Goal: Task Accomplishment & Management: Manage account settings

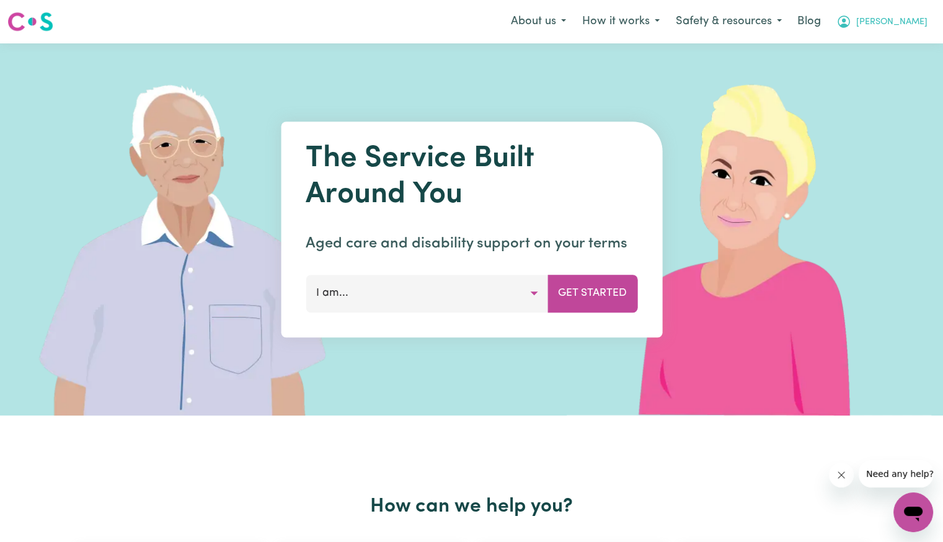
click at [910, 28] on span "[PERSON_NAME]" at bounding box center [891, 23] width 71 height 14
click at [875, 75] on link "Logout" at bounding box center [886, 72] width 98 height 24
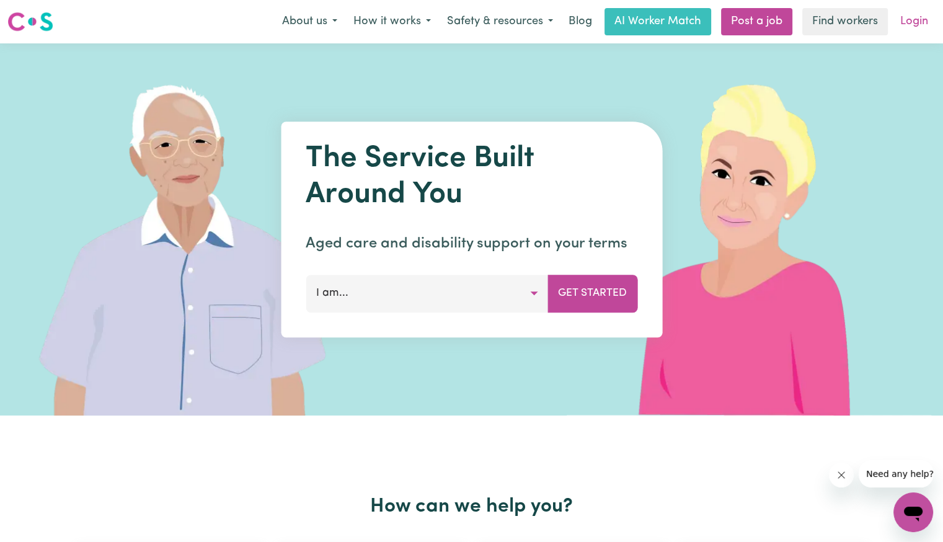
click at [931, 24] on link "Login" at bounding box center [914, 21] width 43 height 27
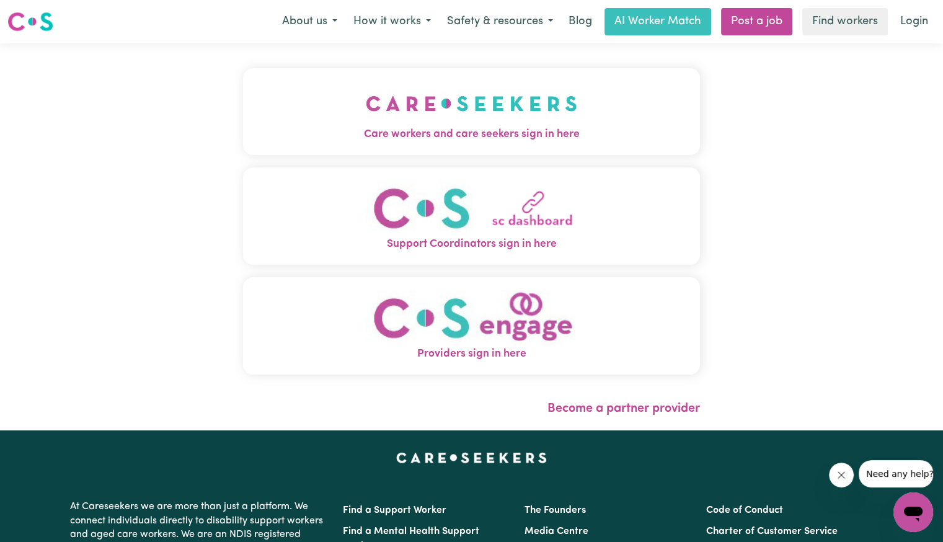
click at [404, 137] on span "Care workers and care seekers sign in here" at bounding box center [471, 134] width 457 height 16
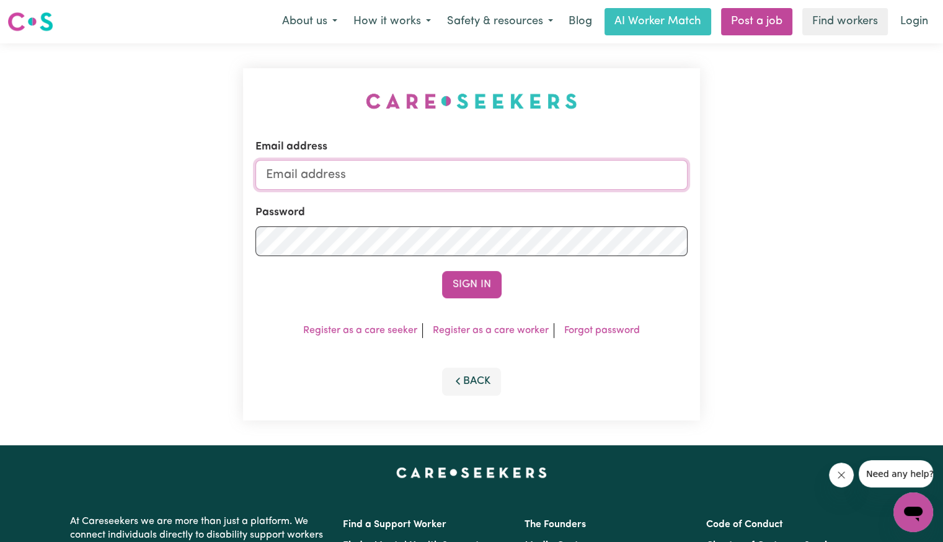
click at [435, 166] on input "Email address" at bounding box center [471, 175] width 432 height 30
drag, startPoint x: 329, startPoint y: 174, endPoint x: 823, endPoint y: 249, distance: 500.4
click at [823, 249] on div "Email address [EMAIL_ADDRESS][DOMAIN_NAME] Password Sign In Register as a care …" at bounding box center [471, 244] width 943 height 402
type input "[EMAIL_ADDRESS][DOMAIN_NAME]"
click at [442, 271] on button "Sign In" at bounding box center [472, 284] width 60 height 27
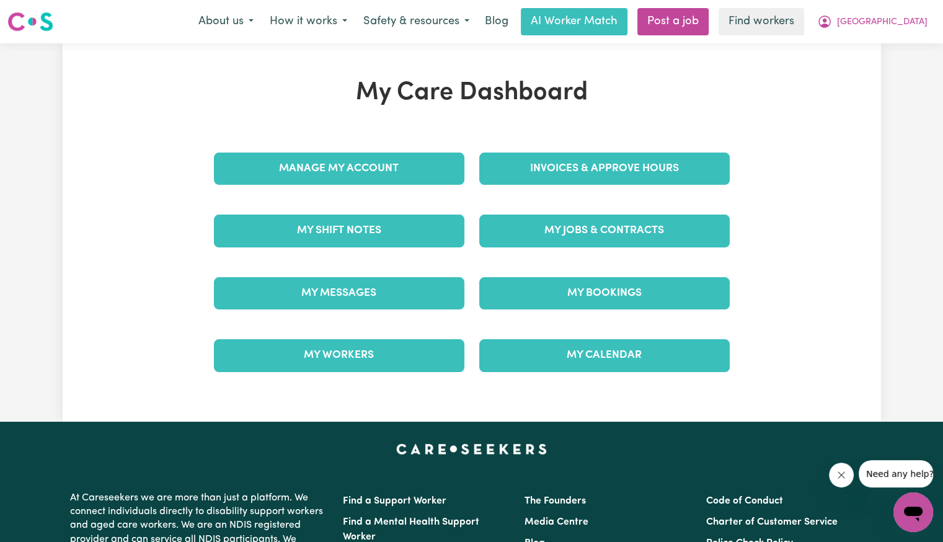
click at [505, 187] on div "Invoices & Approve Hours" at bounding box center [604, 169] width 265 height 62
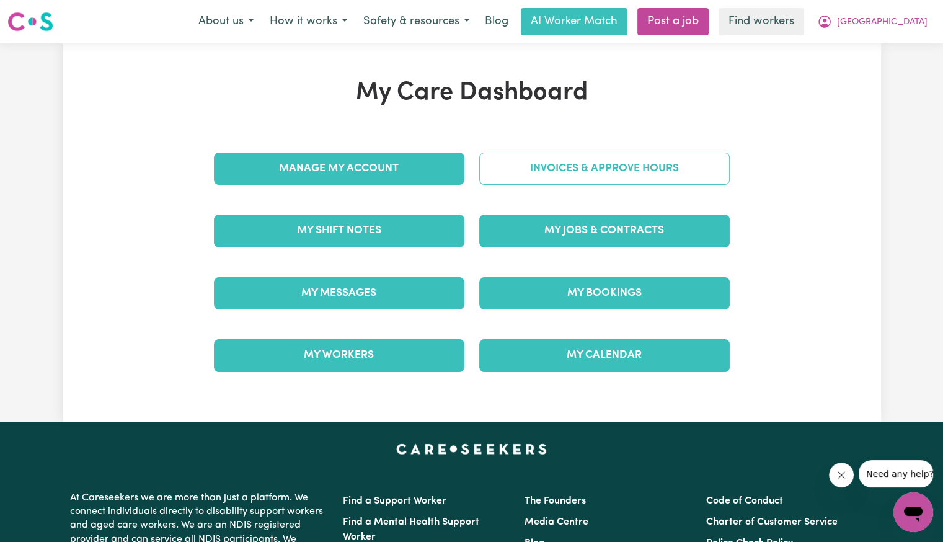
click at [513, 177] on link "Invoices & Approve Hours" at bounding box center [604, 169] width 250 height 32
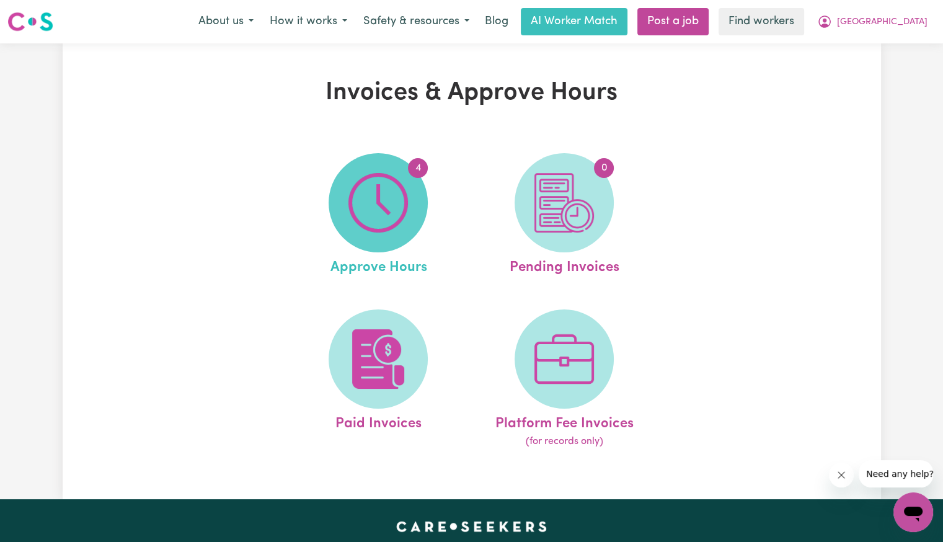
click at [396, 198] on img at bounding box center [378, 203] width 60 height 60
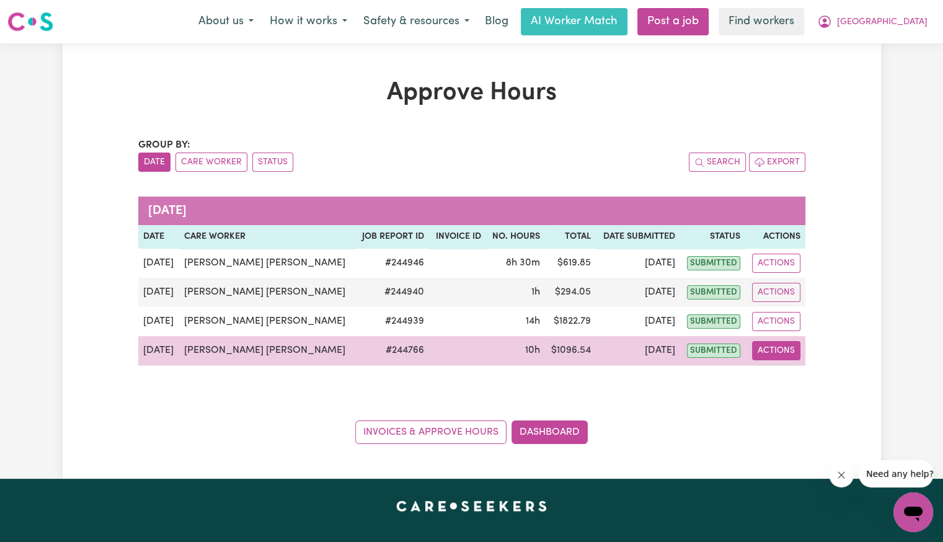
click at [778, 357] on button "Actions" at bounding box center [776, 350] width 48 height 19
click at [793, 385] on link "View Job Report" at bounding box center [816, 378] width 106 height 25
select select "pm"
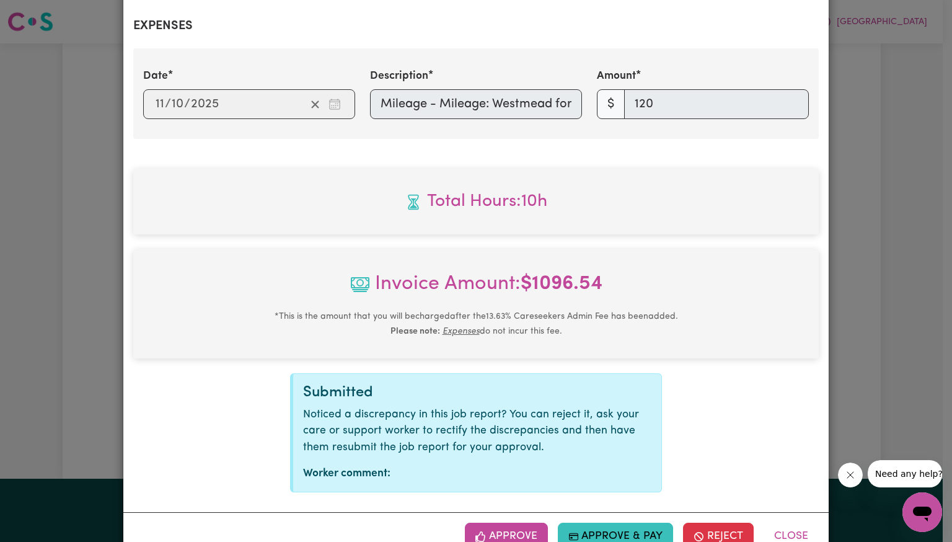
scroll to position [490, 0]
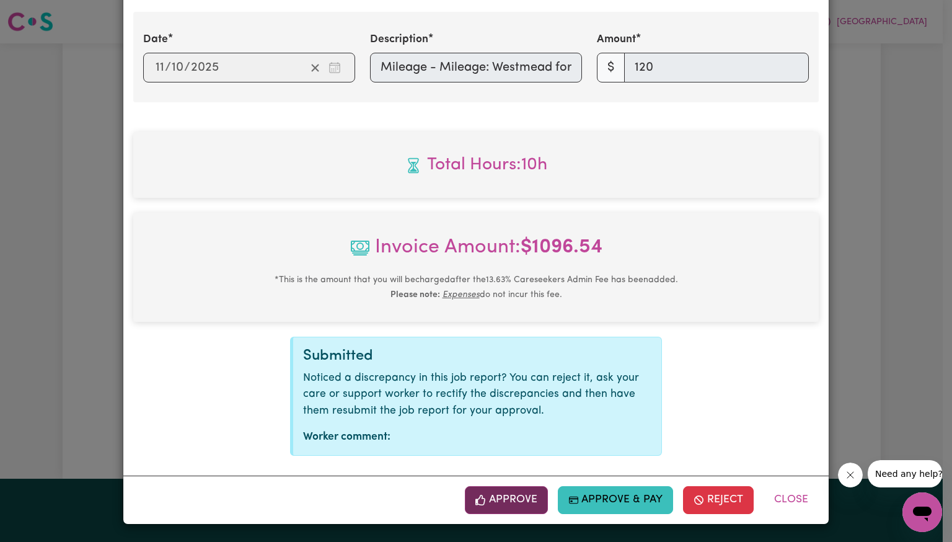
click at [522, 503] on button "Approve" at bounding box center [506, 499] width 83 height 27
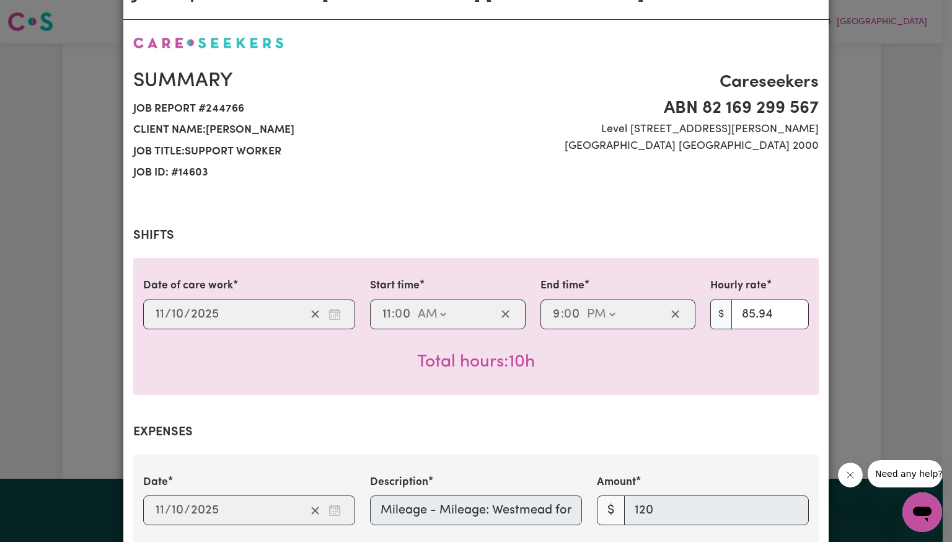
scroll to position [0, 0]
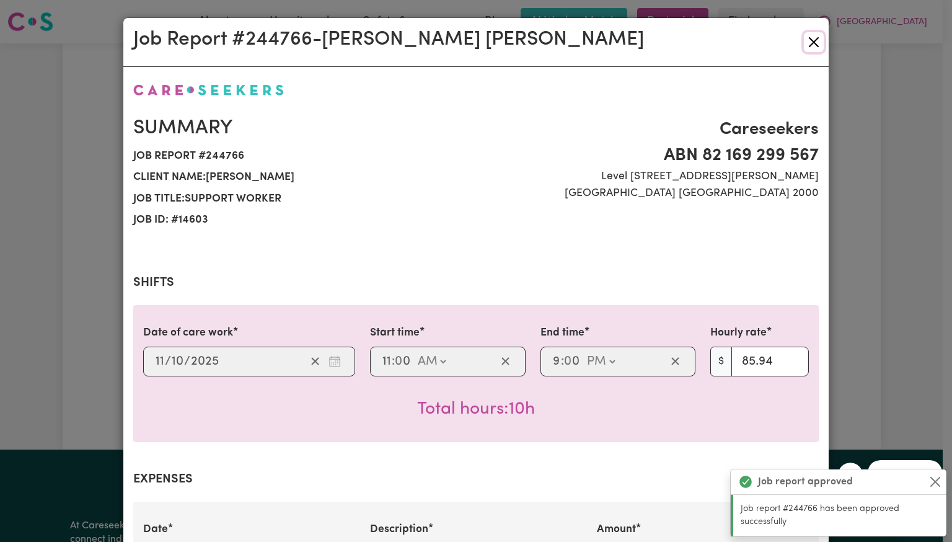
click at [813, 45] on button "Close" at bounding box center [814, 42] width 20 height 20
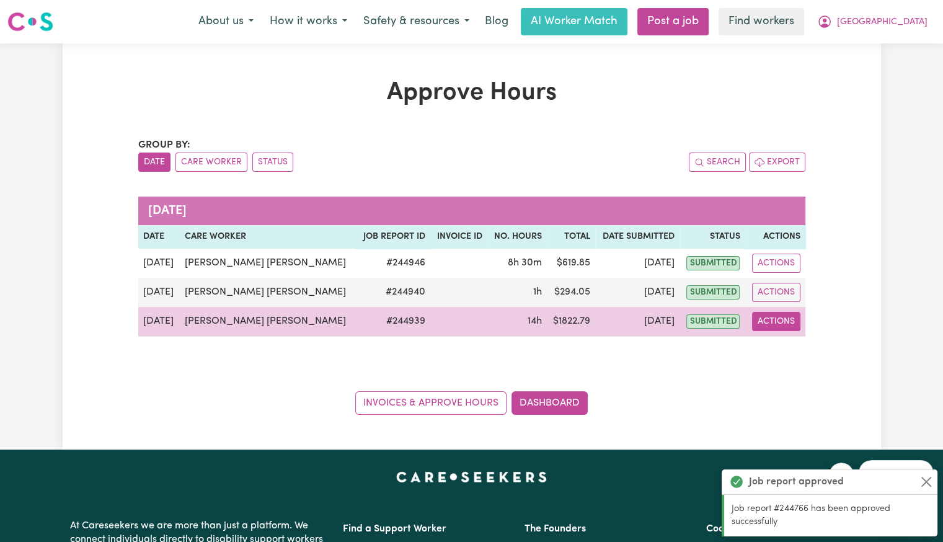
click at [776, 325] on button "Actions" at bounding box center [776, 321] width 48 height 19
click at [782, 353] on link "View Job Report" at bounding box center [816, 349] width 106 height 25
select select "pm"
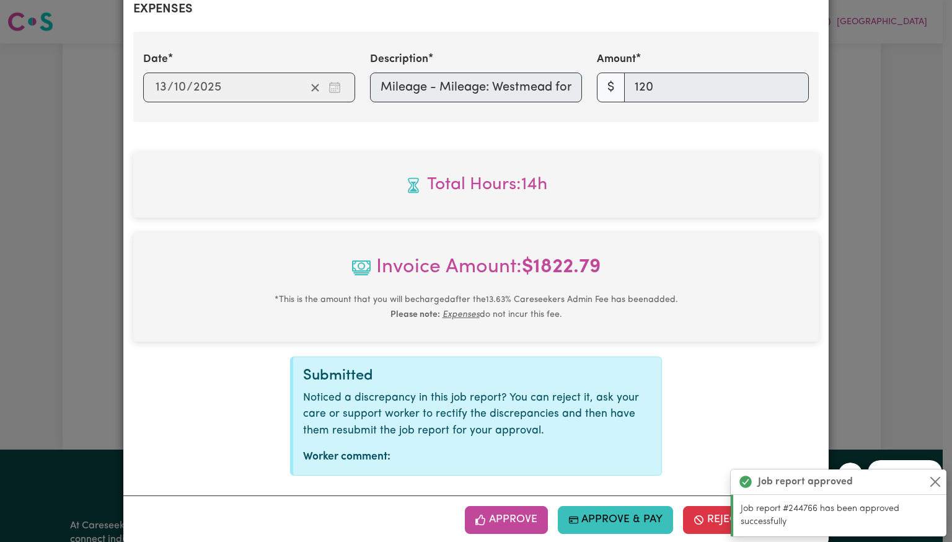
scroll to position [490, 0]
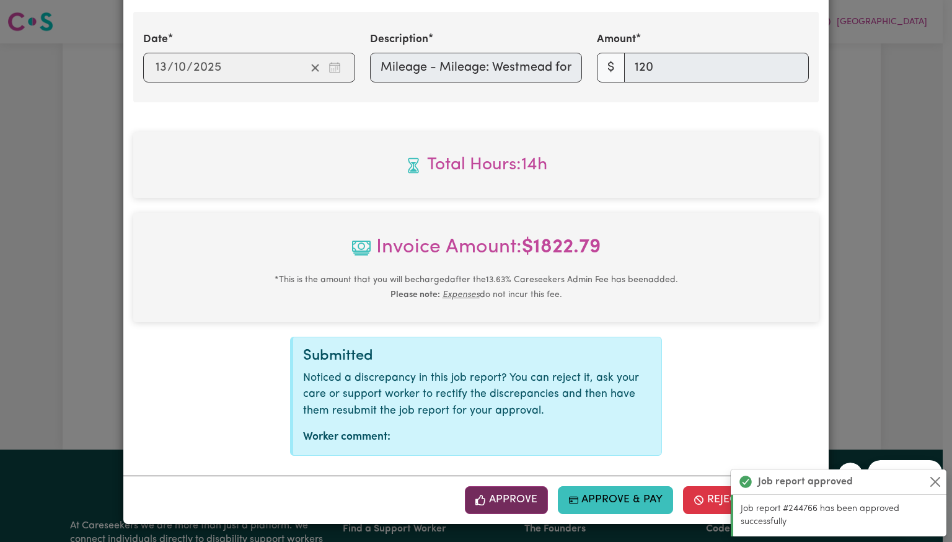
click at [512, 500] on button "Approve" at bounding box center [506, 499] width 83 height 27
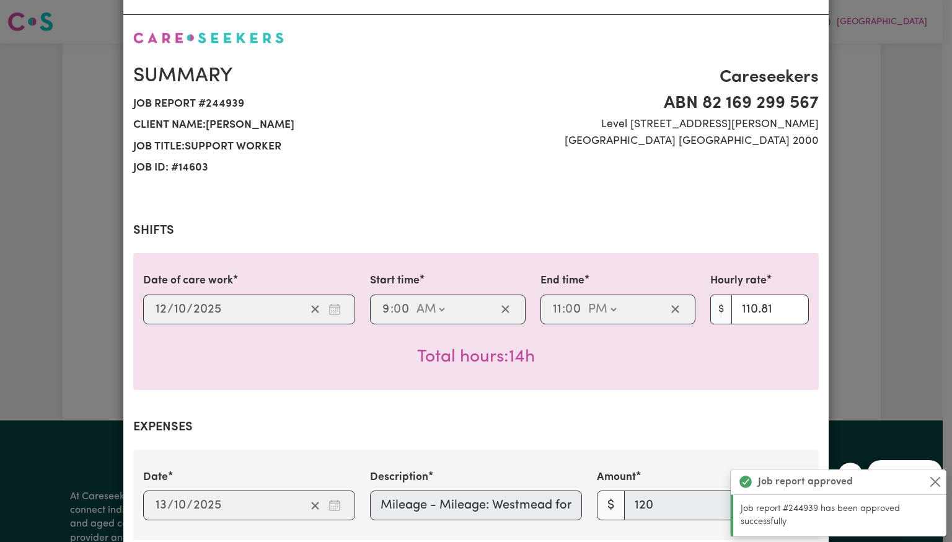
scroll to position [0, 0]
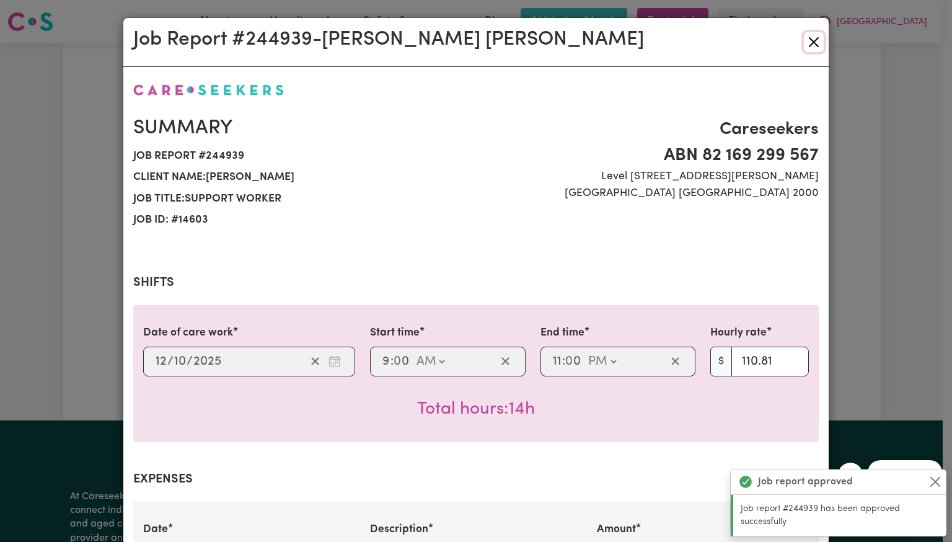
click at [812, 45] on button "Close" at bounding box center [814, 42] width 20 height 20
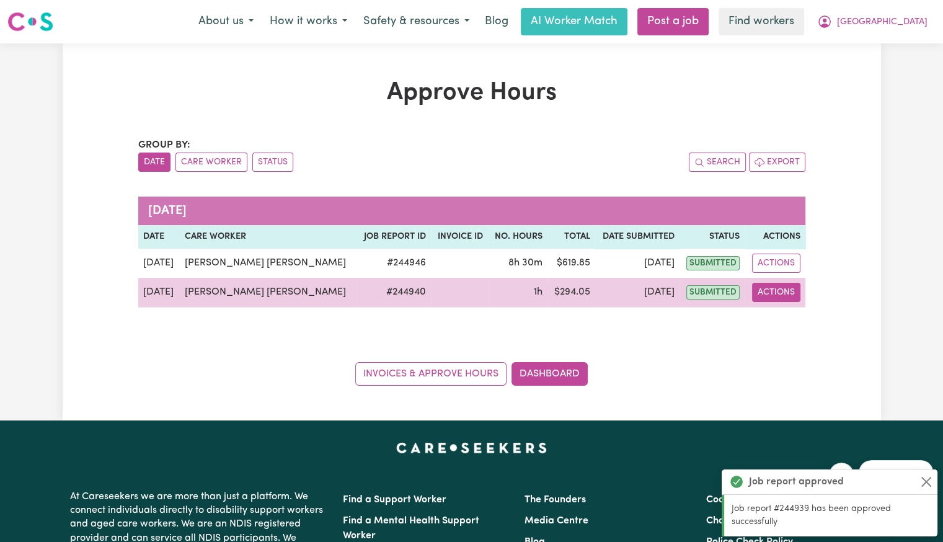
click at [756, 293] on button "Actions" at bounding box center [776, 292] width 48 height 19
click at [778, 326] on link "View Job Report" at bounding box center [816, 320] width 106 height 25
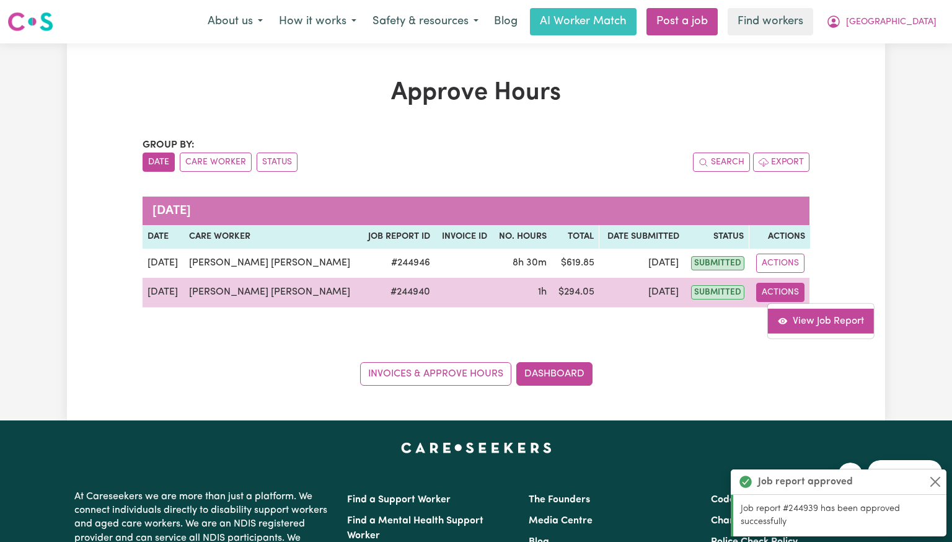
select select "pm"
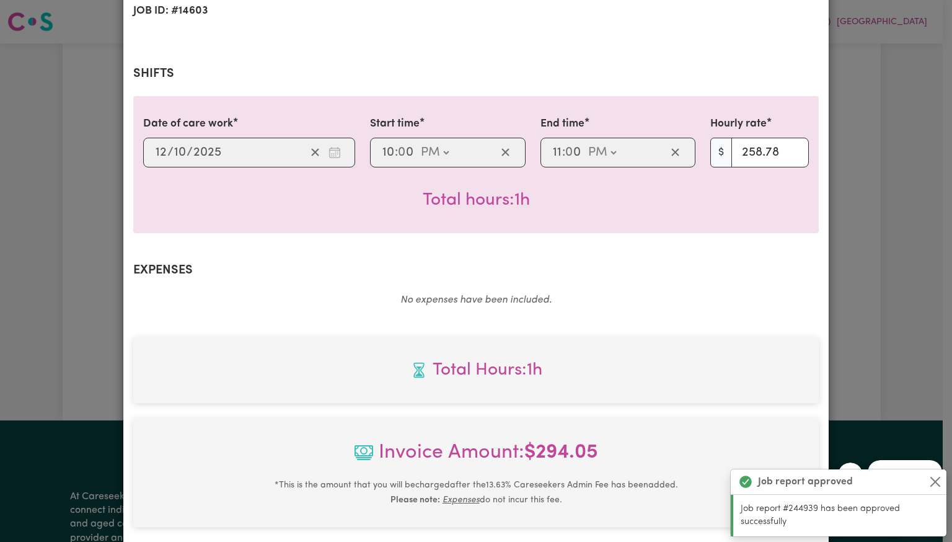
scroll to position [414, 0]
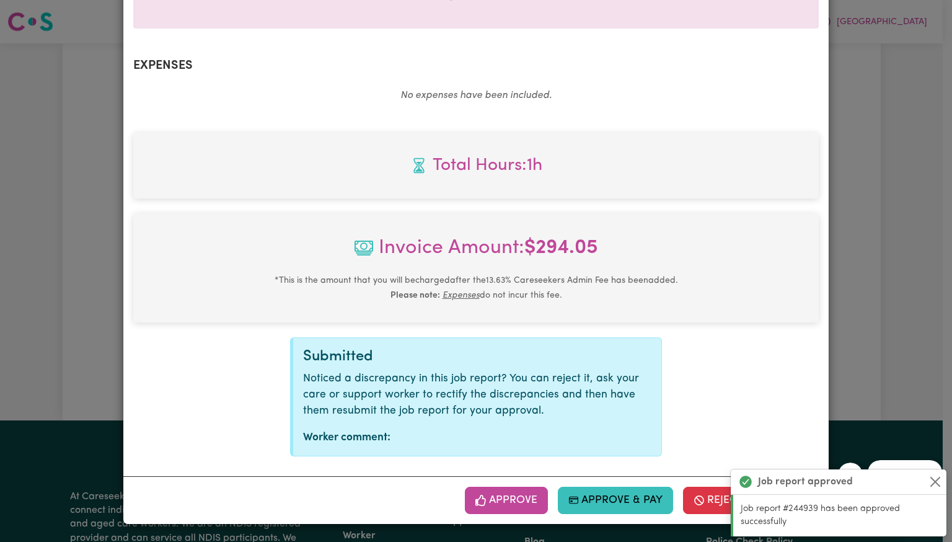
click at [512, 495] on button "Approve" at bounding box center [506, 500] width 83 height 27
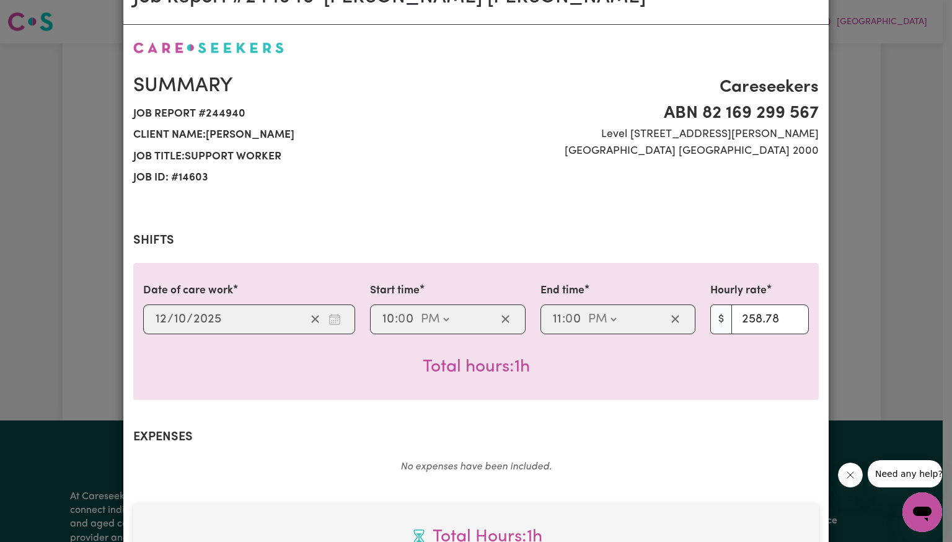
scroll to position [0, 0]
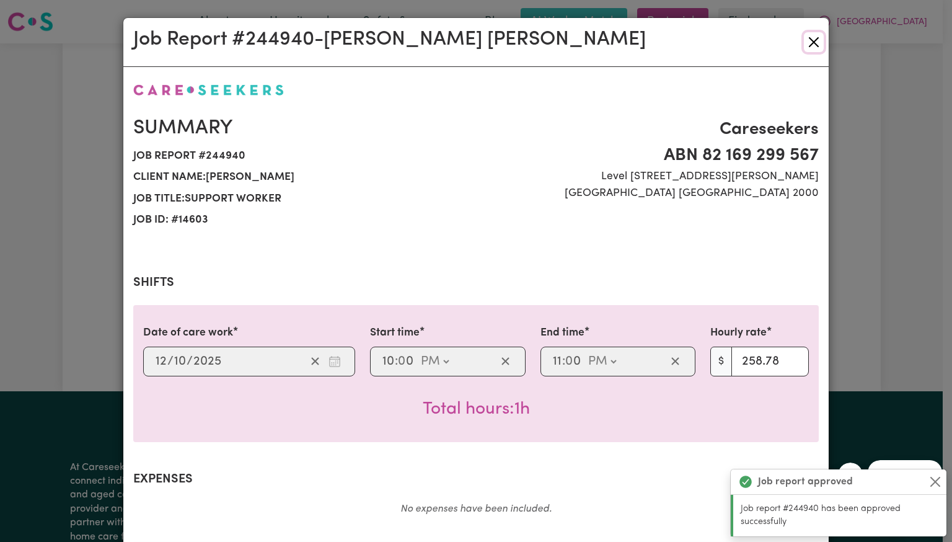
click at [812, 38] on button "Close" at bounding box center [814, 42] width 20 height 20
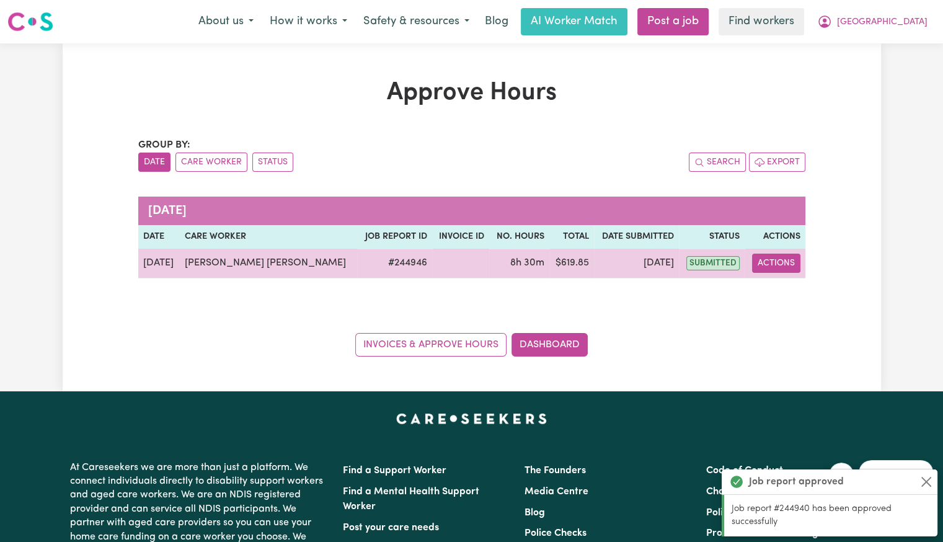
click at [766, 268] on button "Actions" at bounding box center [776, 263] width 48 height 19
click at [776, 289] on link "View Job Report" at bounding box center [817, 291] width 106 height 25
select select "pm"
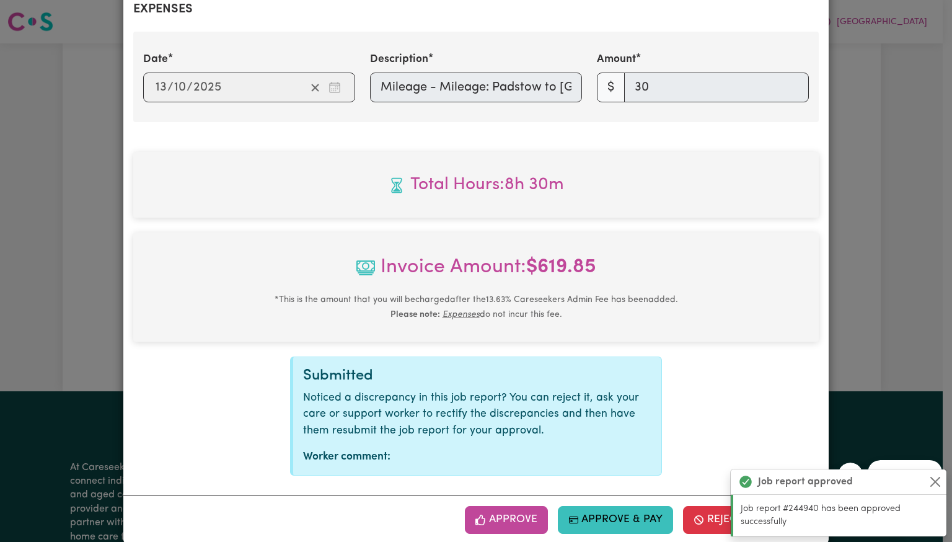
scroll to position [490, 0]
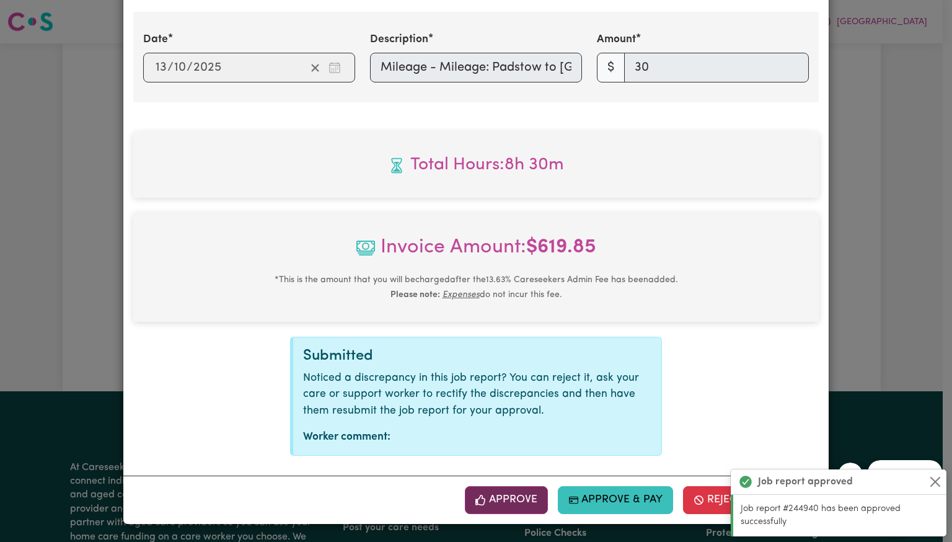
click at [516, 488] on button "Approve" at bounding box center [506, 499] width 83 height 27
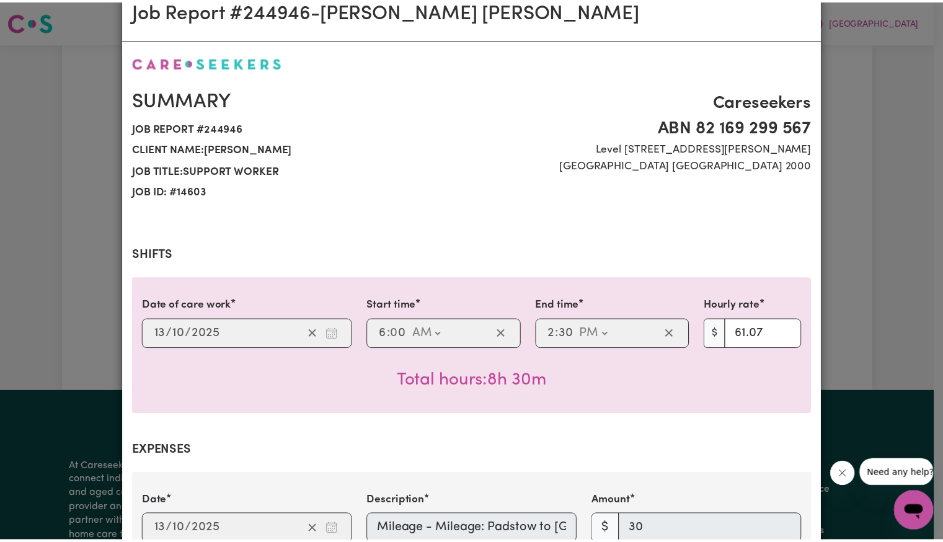
scroll to position [0, 0]
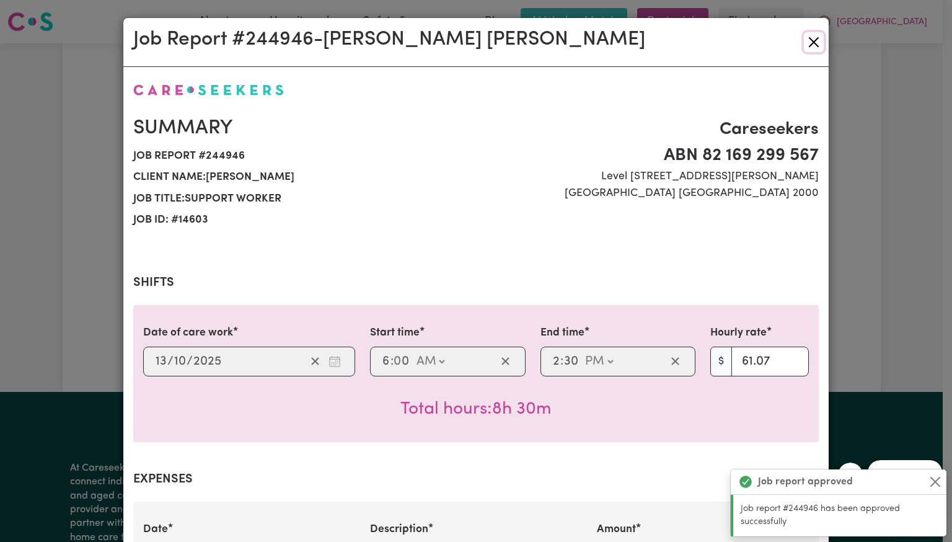
click at [811, 48] on button "Close" at bounding box center [814, 42] width 20 height 20
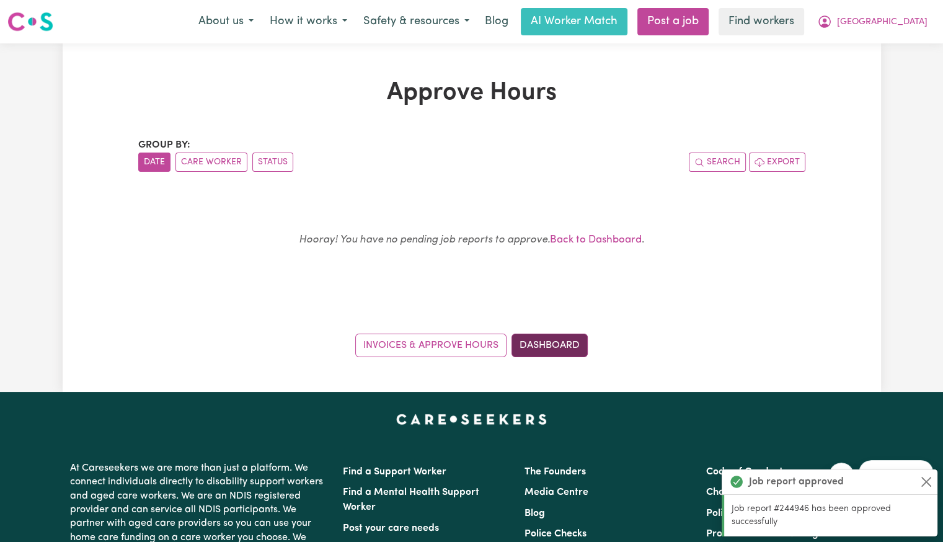
click at [570, 353] on link "Dashboard" at bounding box center [550, 346] width 76 height 24
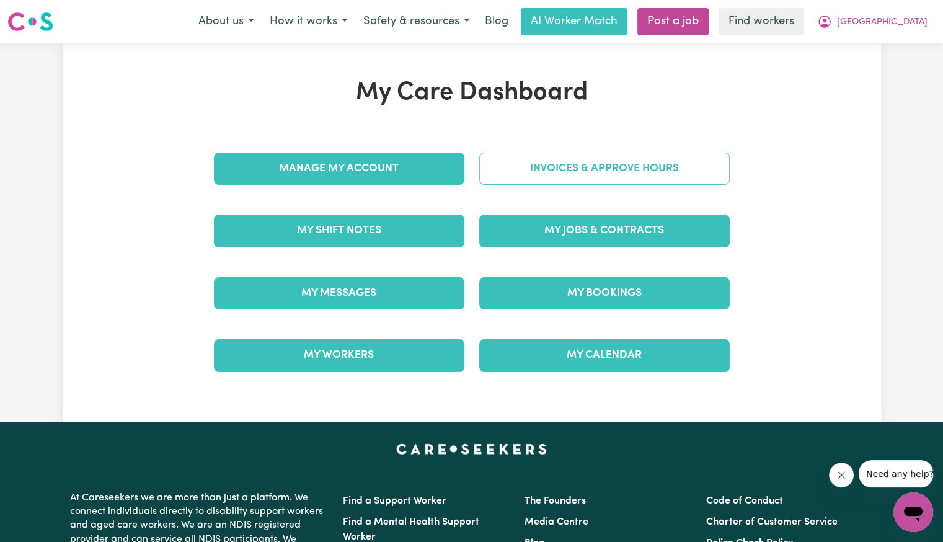
click at [589, 172] on link "Invoices & Approve Hours" at bounding box center [604, 169] width 250 height 32
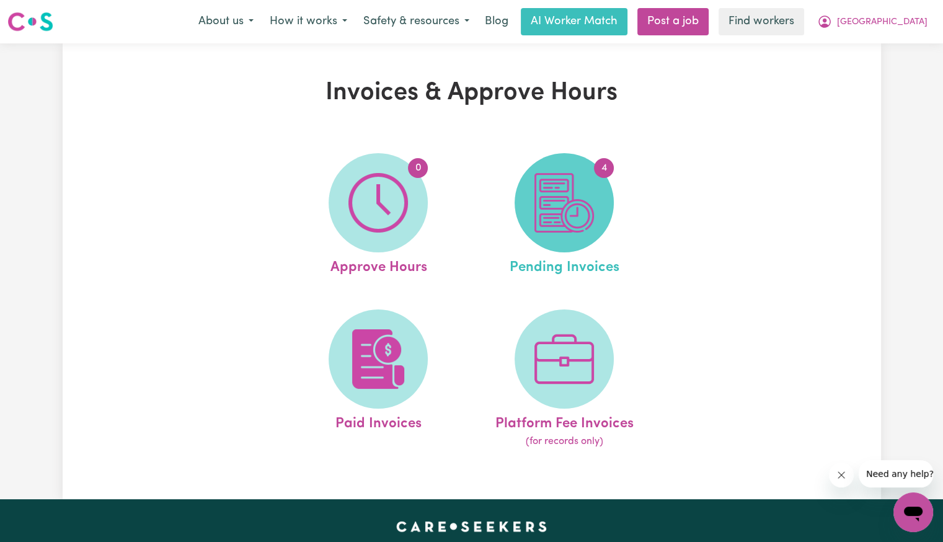
click at [588, 199] on img at bounding box center [564, 203] width 60 height 60
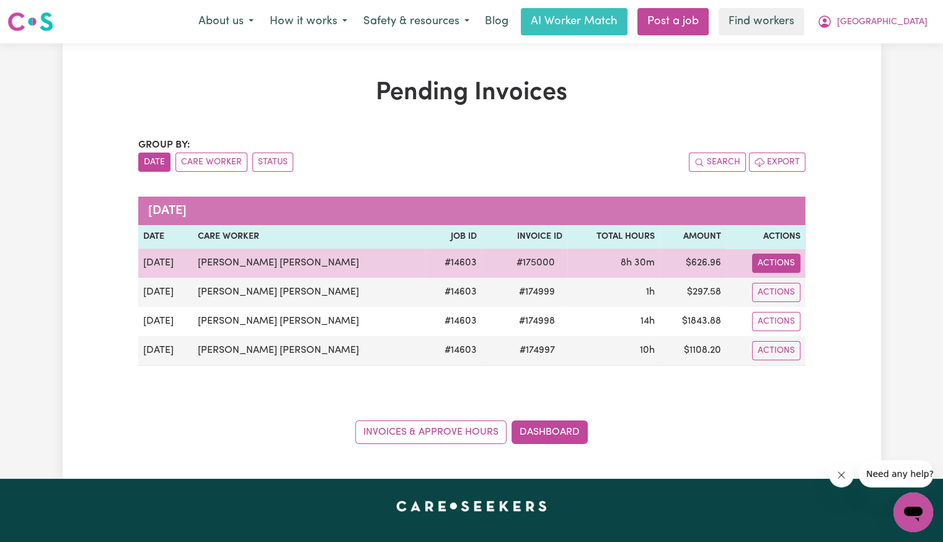
click at [773, 255] on button "Actions" at bounding box center [776, 263] width 48 height 19
click at [788, 293] on link "Download Invoice" at bounding box center [829, 291] width 113 height 25
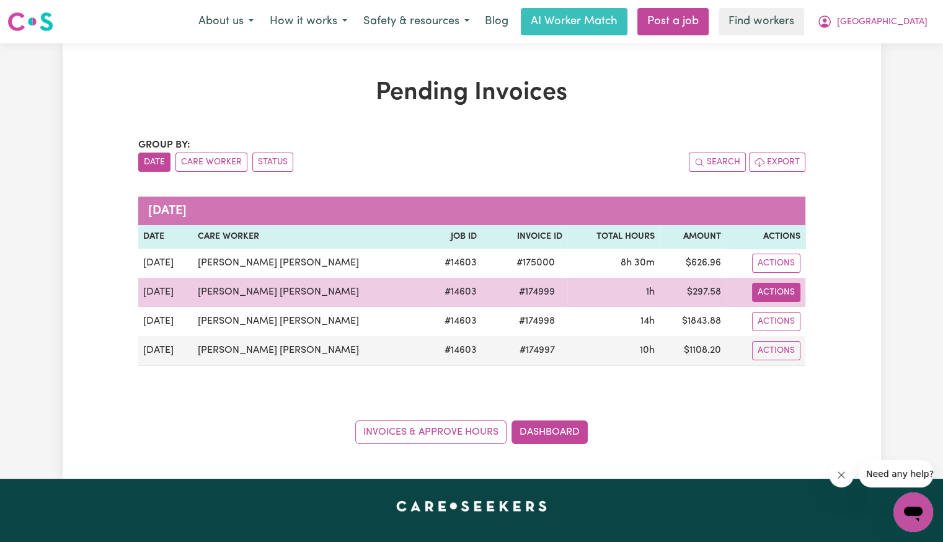
click at [778, 293] on button "Actions" at bounding box center [776, 292] width 48 height 19
click at [794, 323] on link "Download Invoice" at bounding box center [829, 320] width 113 height 25
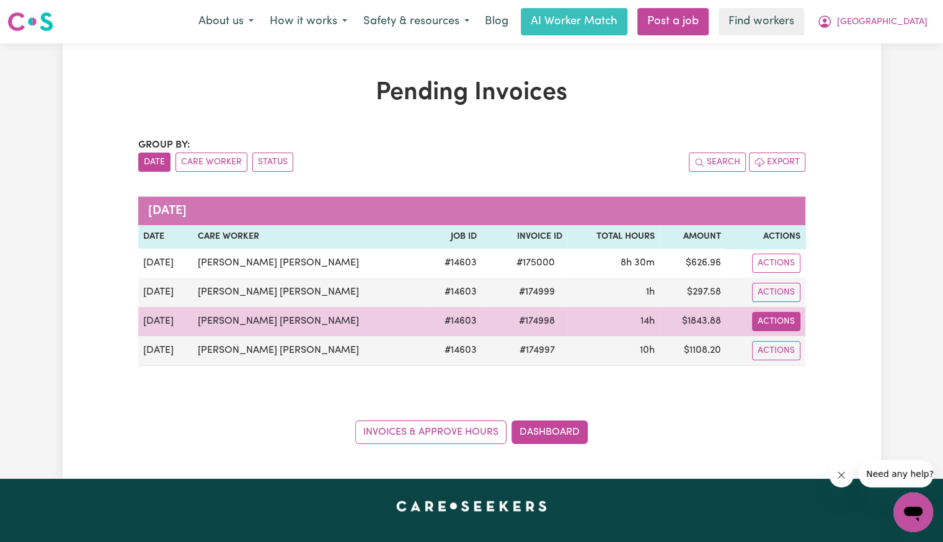
click at [775, 327] on button "Actions" at bounding box center [776, 321] width 48 height 19
click at [799, 343] on link "Download Invoice" at bounding box center [829, 349] width 113 height 25
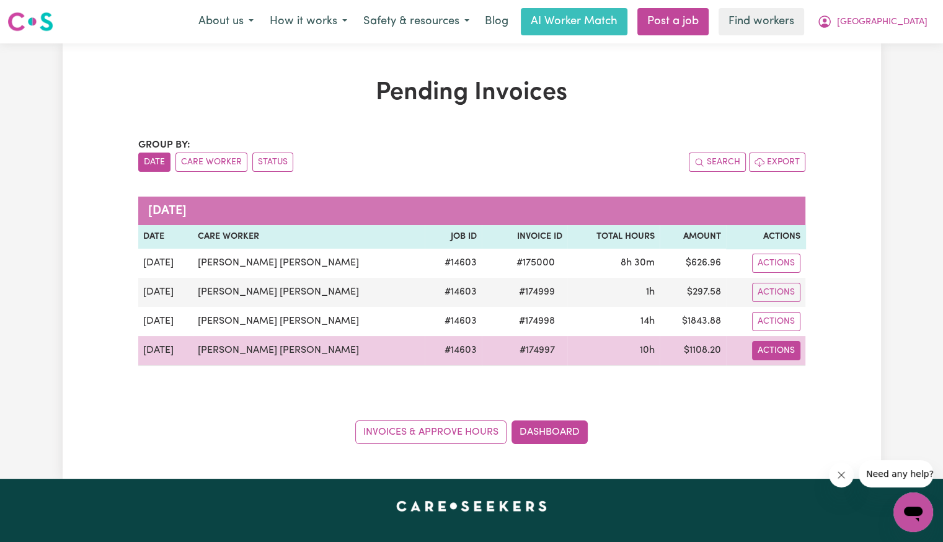
click at [789, 355] on button "Actions" at bounding box center [776, 350] width 48 height 19
click at [796, 368] on link "Download Invoice" at bounding box center [829, 378] width 113 height 25
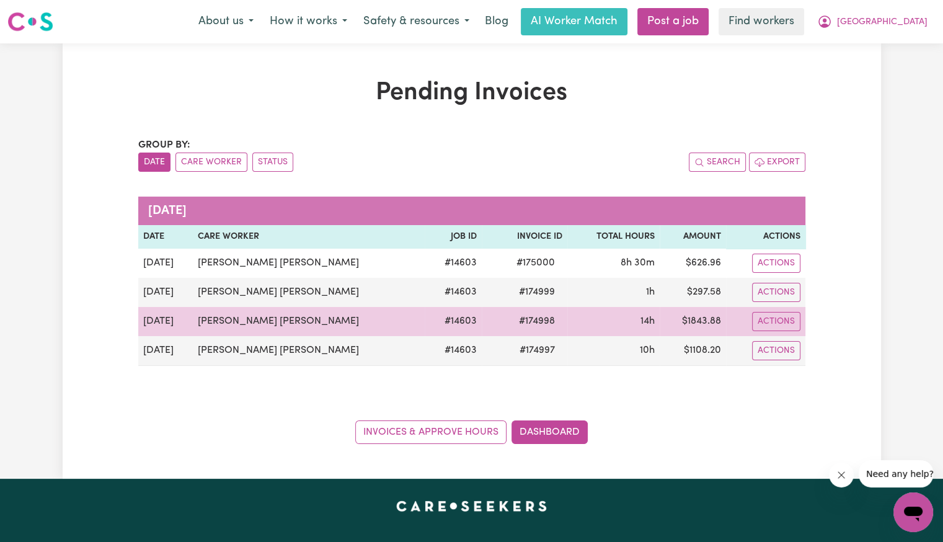
click at [512, 317] on span "# 174998" at bounding box center [537, 321] width 51 height 15
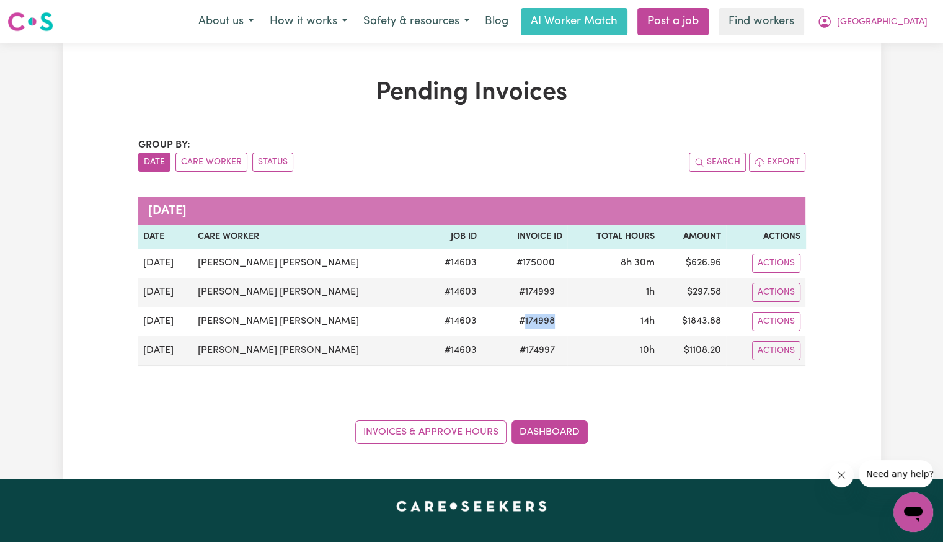
copy span "174998"
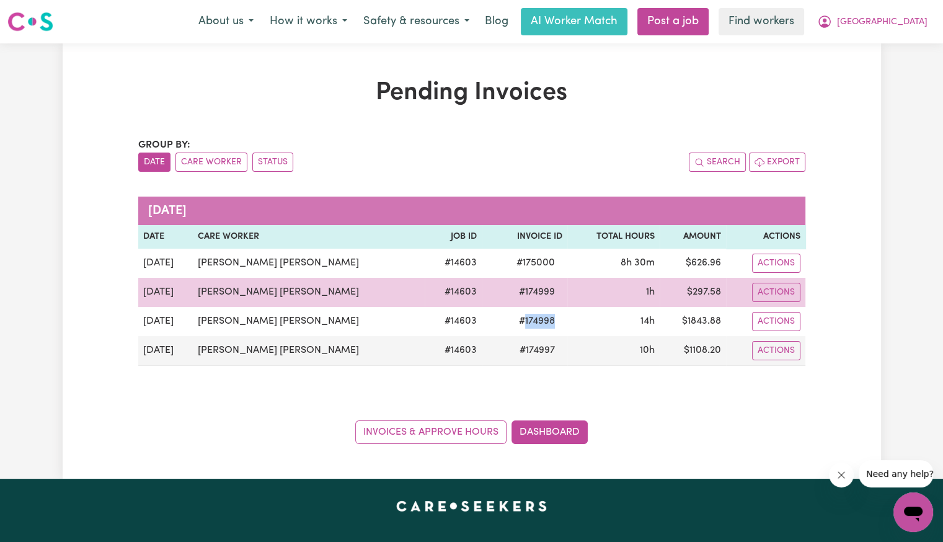
copy span "174998"
